Goal: Transaction & Acquisition: Purchase product/service

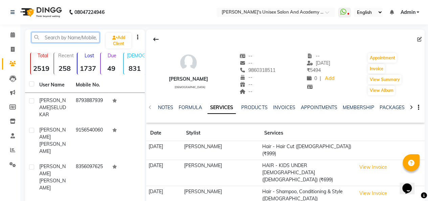
click at [89, 38] on input "text" at bounding box center [65, 37] width 68 height 10
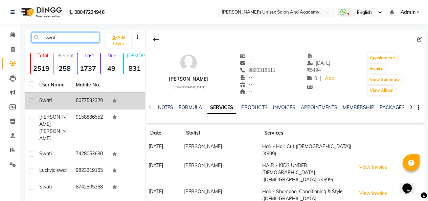
type input "swati"
click at [39, 103] on td "Swati" at bounding box center [53, 101] width 37 height 17
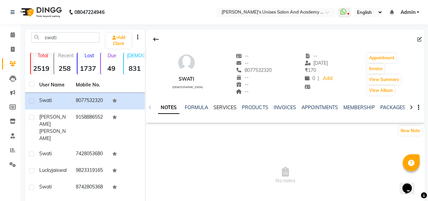
click at [218, 106] on link "SERVICES" at bounding box center [225, 107] width 23 height 6
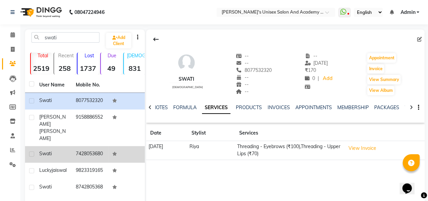
click at [74, 151] on td "7428053680" at bounding box center [90, 154] width 37 height 17
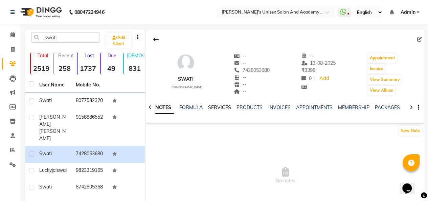
click at [214, 108] on link "SERVICES" at bounding box center [219, 107] width 23 height 6
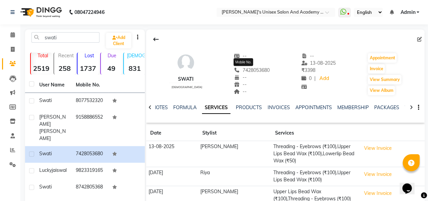
drag, startPoint x: 235, startPoint y: 71, endPoint x: 265, endPoint y: 71, distance: 30.8
click at [265, 71] on div "swati [DEMOGRAPHIC_DATA] -- -- [PHONE_NUMBER] Mobile No. -- -- -- -- [DATE] ₹ 3…" at bounding box center [285, 71] width 279 height 50
copy span "7428053680"
click at [11, 47] on icon at bounding box center [13, 49] width 4 height 5
select select "665"
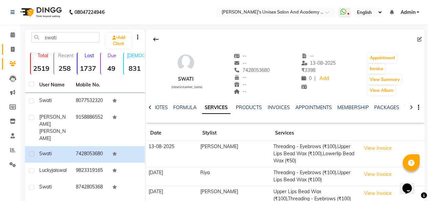
select select "service"
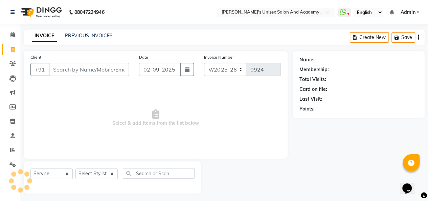
scroll to position [2, 0]
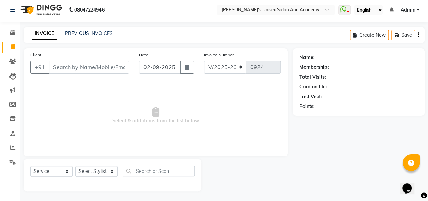
click at [73, 69] on input "Client" at bounding box center [89, 67] width 80 height 13
type input "7428053680"
select select "1: Object"
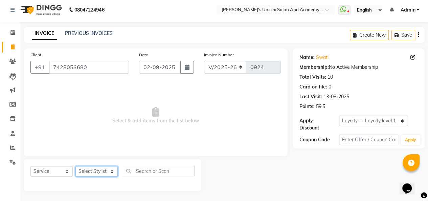
click at [100, 172] on select "Select Stylist [PERSON_NAME] [PERSON_NAME] Niketan Mane [PERSON_NAME] Sakshey C…" at bounding box center [97, 171] width 42 height 10
select select "65488"
click at [76, 166] on select "Select Stylist [PERSON_NAME] [PERSON_NAME] Niketan Mane [PERSON_NAME] Sakshey C…" at bounding box center [97, 171] width 42 height 10
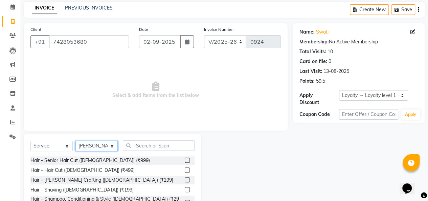
scroll to position [36, 0]
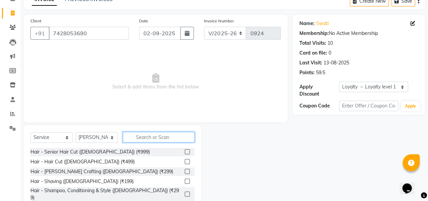
click at [152, 136] on input "text" at bounding box center [159, 137] width 72 height 10
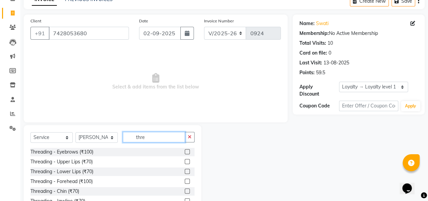
type input "thre"
click at [185, 150] on label at bounding box center [187, 151] width 5 height 5
click at [185, 150] on input "checkbox" at bounding box center [187, 152] width 4 height 4
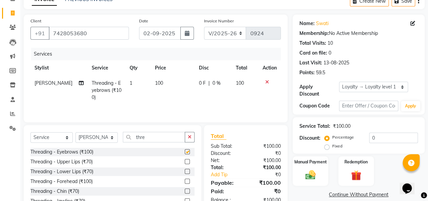
checkbox input "false"
click at [190, 141] on button "button" at bounding box center [190, 137] width 10 height 10
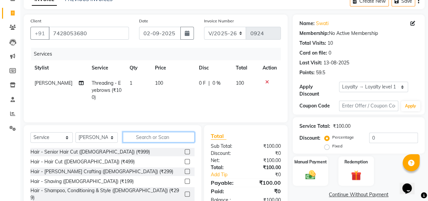
click at [144, 139] on input "text" at bounding box center [159, 137] width 72 height 10
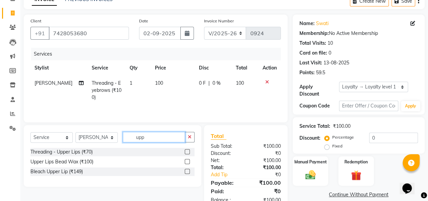
type input "upp"
click at [186, 159] on label at bounding box center [187, 161] width 5 height 5
click at [186, 159] on input "checkbox" at bounding box center [187, 161] width 4 height 4
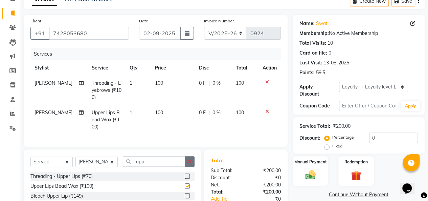
checkbox input "false"
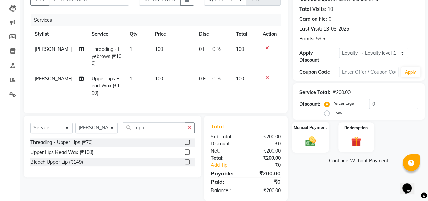
click at [320, 140] on div "Manual Payment" at bounding box center [310, 137] width 37 height 31
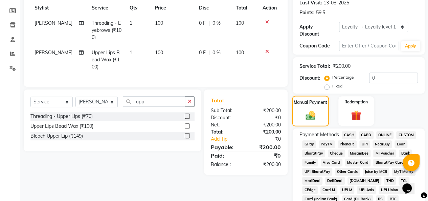
scroll to position [138, 0]
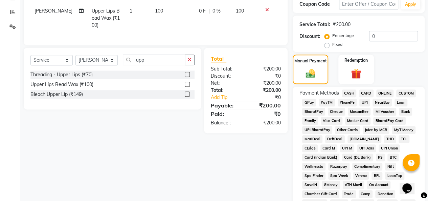
click at [363, 102] on span "UPI" at bounding box center [365, 103] width 10 height 8
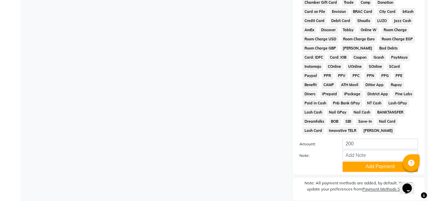
scroll to position [354, 0]
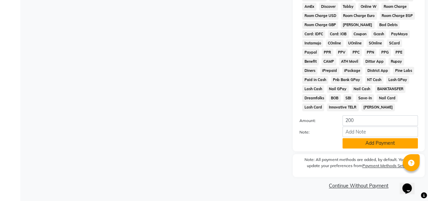
click at [371, 147] on button "Add Payment" at bounding box center [381, 143] width 76 height 10
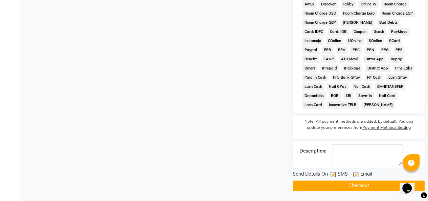
scroll to position [356, 0]
click at [368, 184] on button "Checkout" at bounding box center [359, 185] width 132 height 10
